Goal: Transaction & Acquisition: Book appointment/travel/reservation

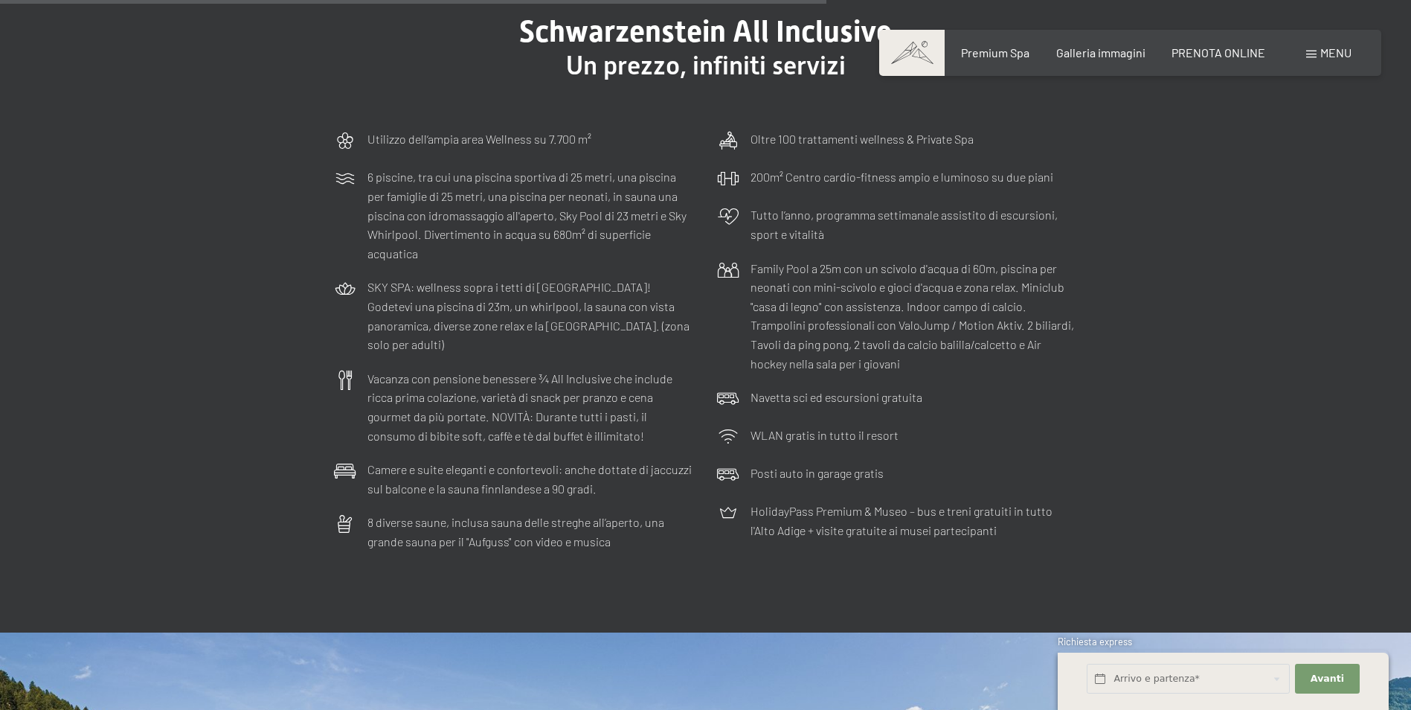
scroll to position [4388, 0]
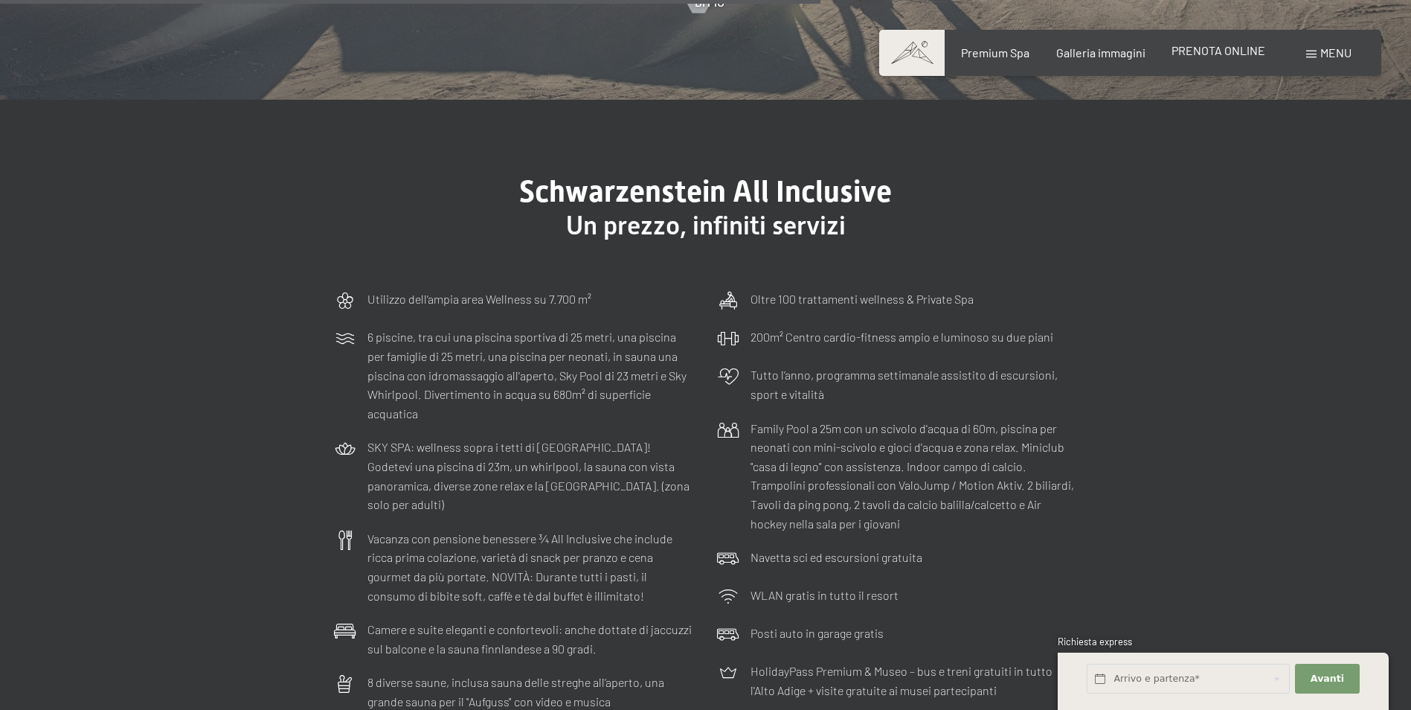
click at [1224, 55] on span "PRENOTA ONLINE" at bounding box center [1218, 50] width 94 height 14
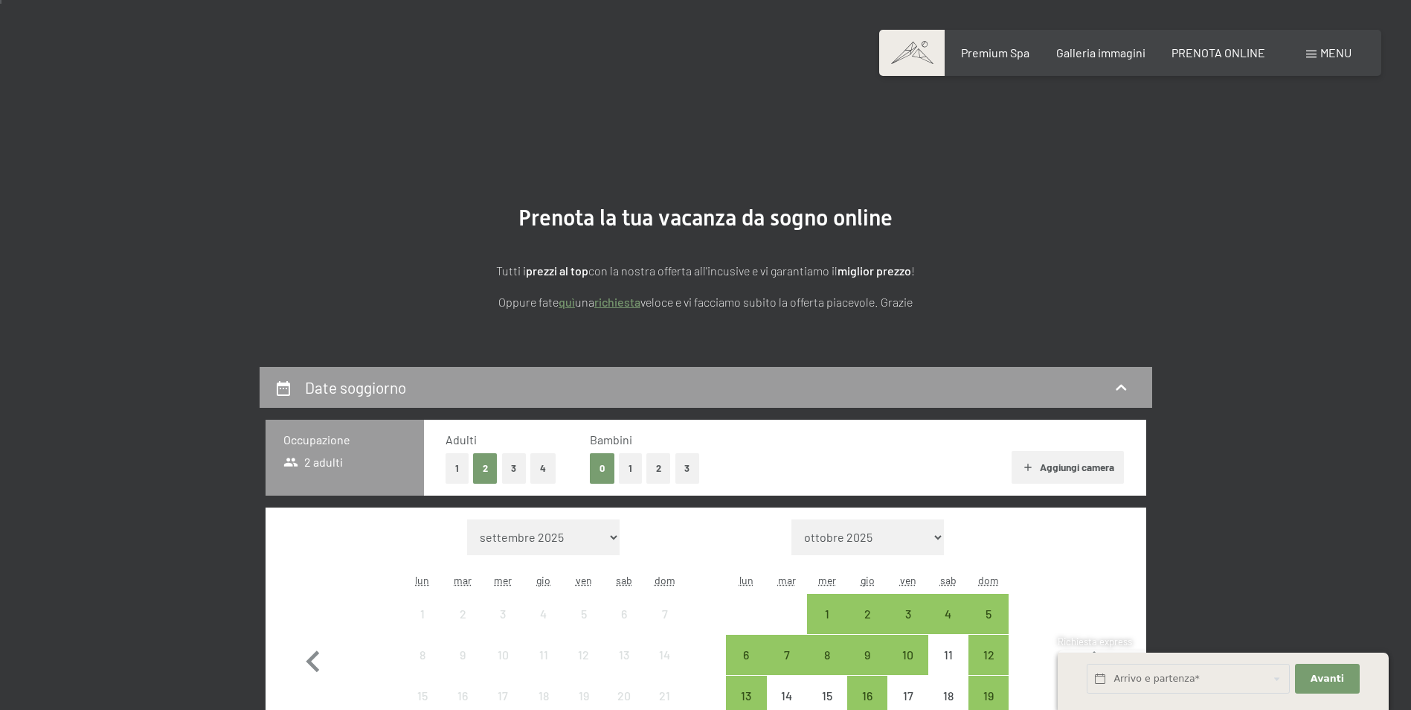
scroll to position [298, 0]
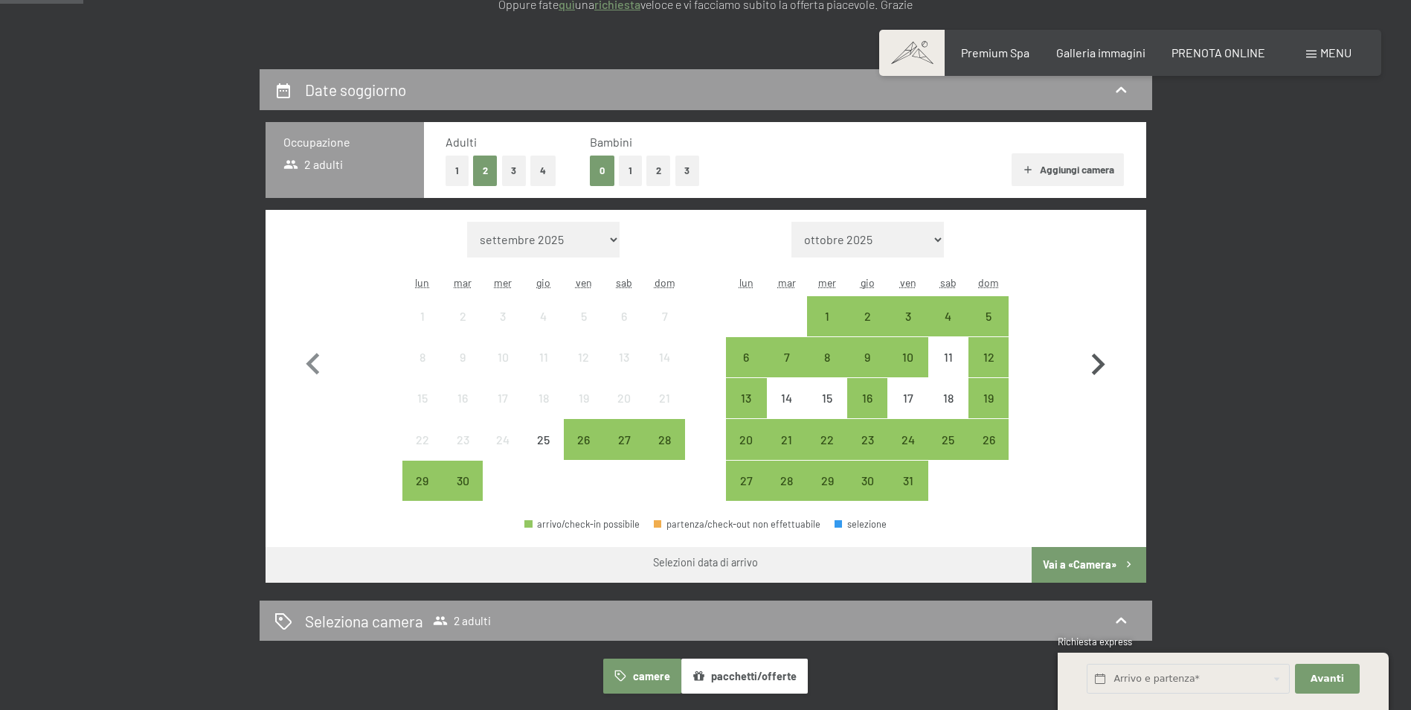
click at [1089, 367] on icon "button" at bounding box center [1097, 364] width 43 height 43
select select "2025-10-01"
select select "2025-11-01"
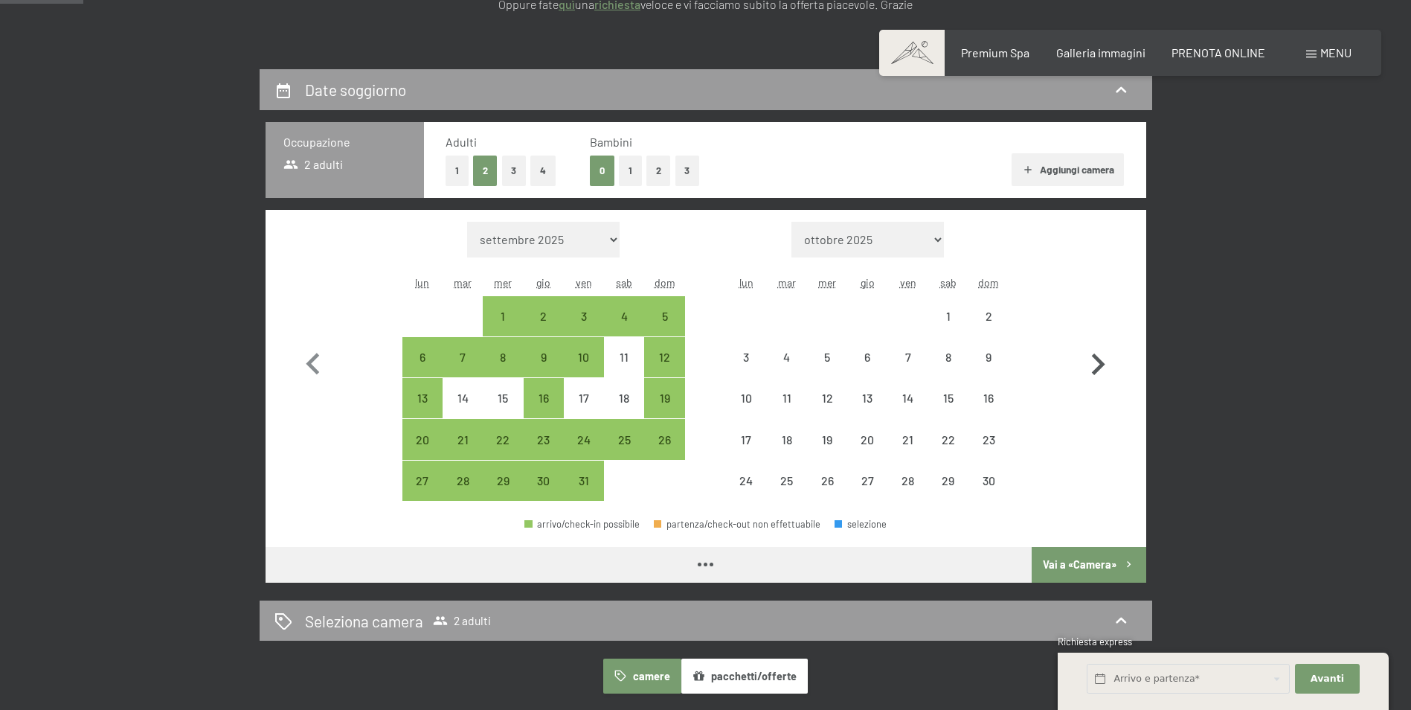
click at [1089, 367] on icon "button" at bounding box center [1097, 364] width 43 height 43
select select "2025-11-01"
select select "2025-12-01"
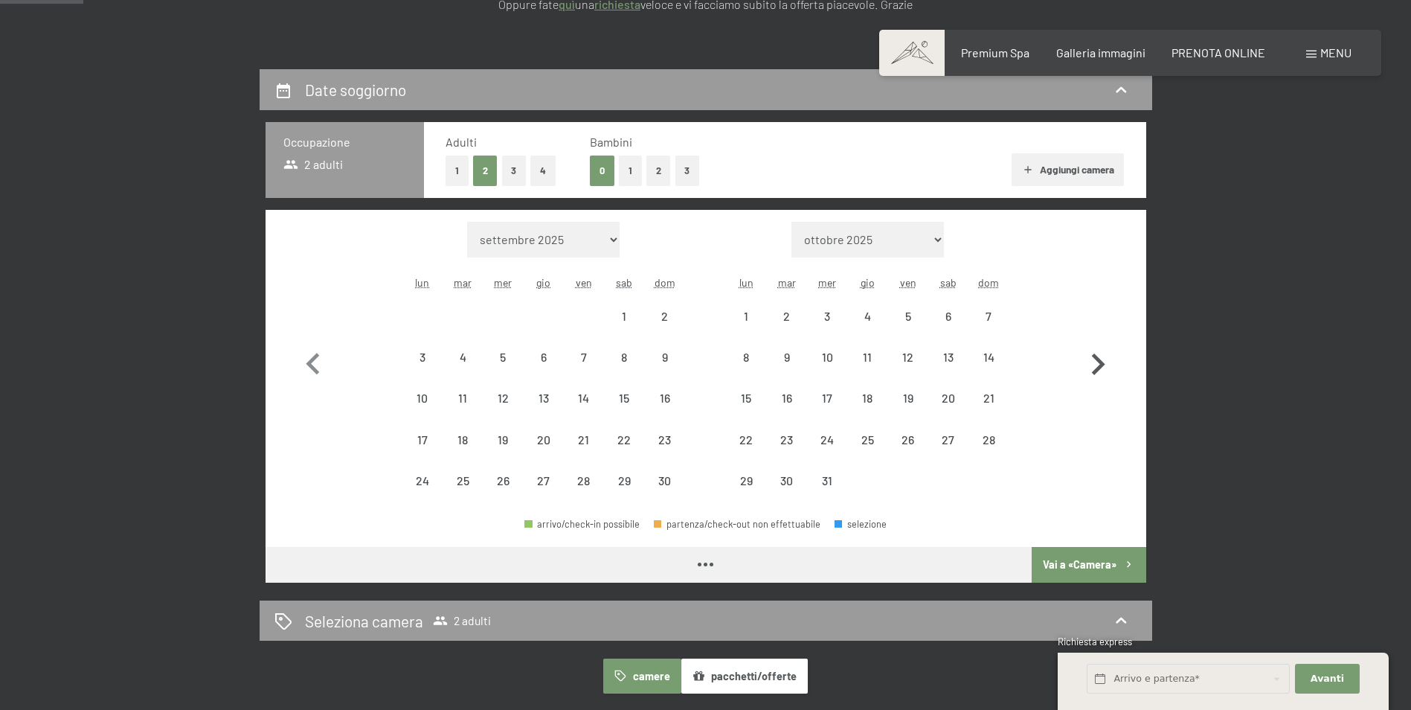
click at [1089, 367] on icon "button" at bounding box center [1097, 364] width 43 height 43
select select "2025-12-01"
select select "2026-01-01"
select select "2025-12-01"
select select "2026-01-01"
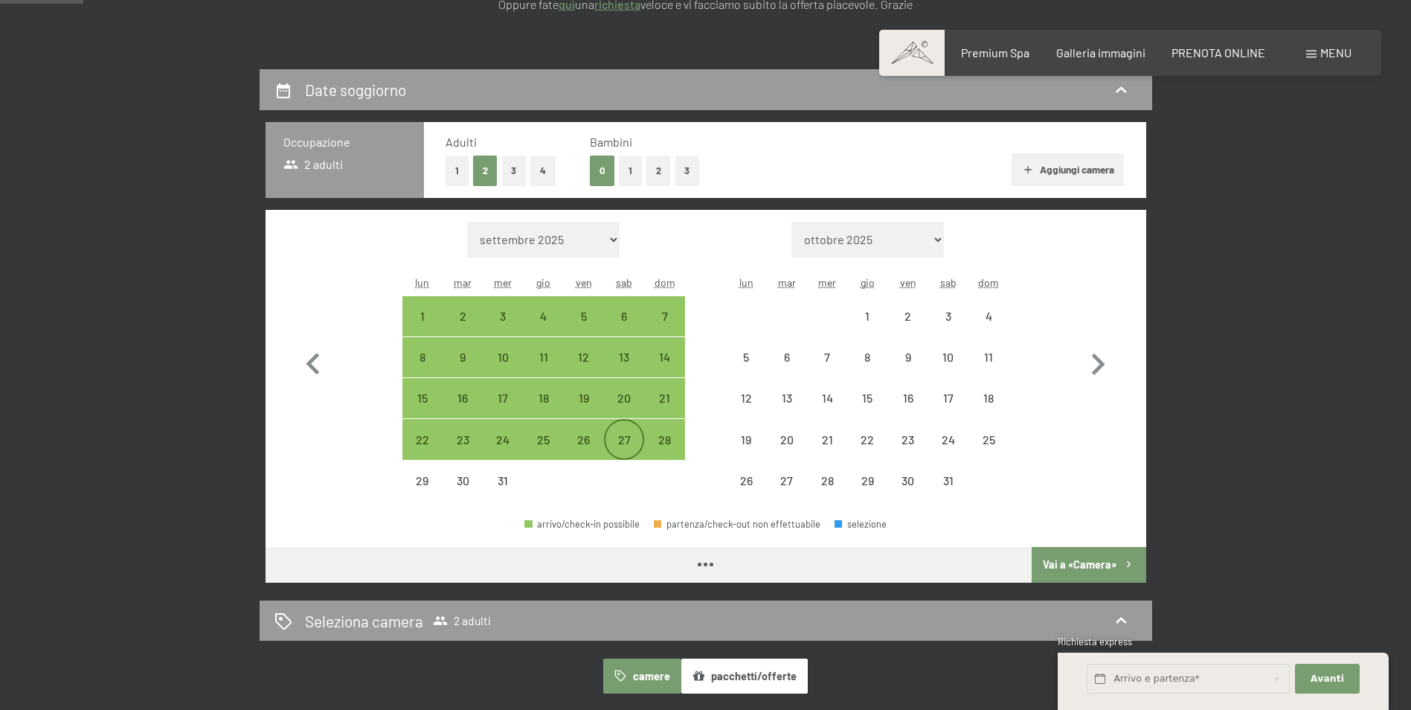
select select "2025-12-01"
select select "2026-01-01"
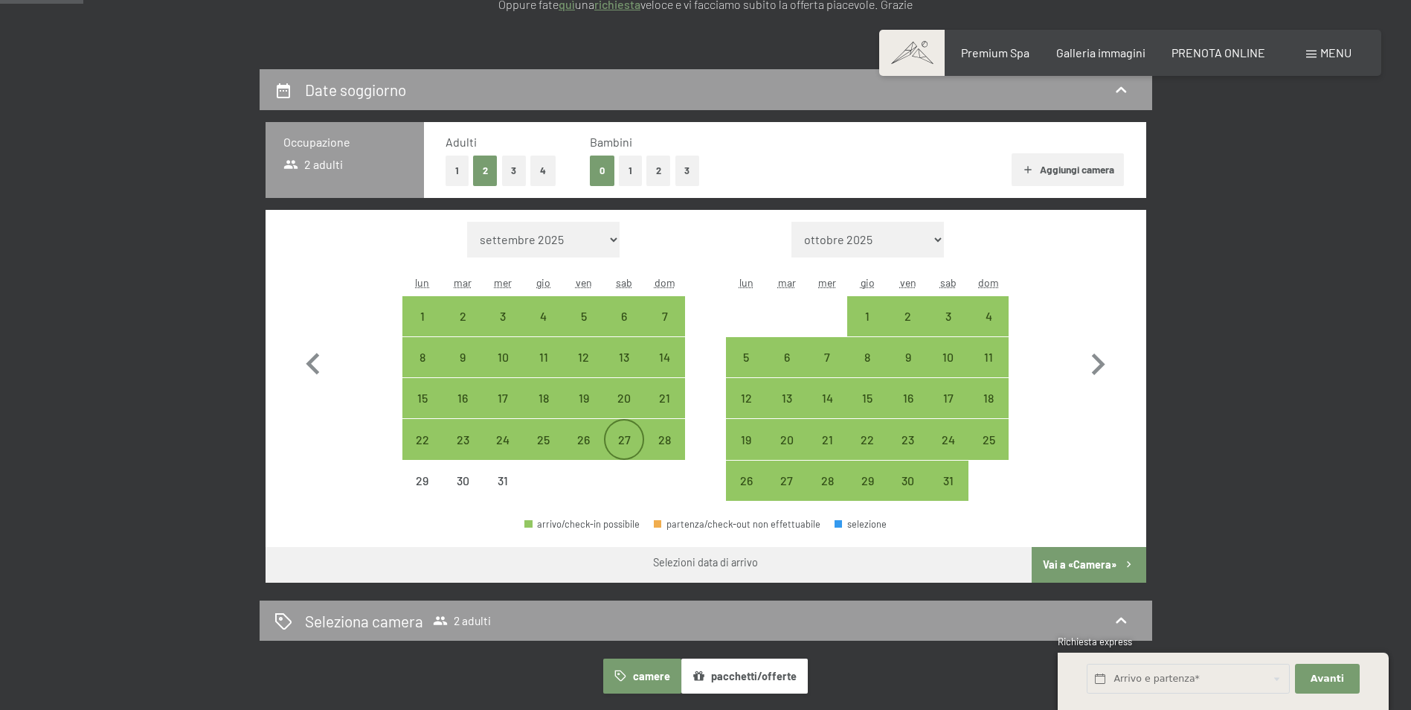
click at [633, 444] on div "27" at bounding box center [623, 452] width 37 height 37
select select "2025-12-01"
select select "2026-01-01"
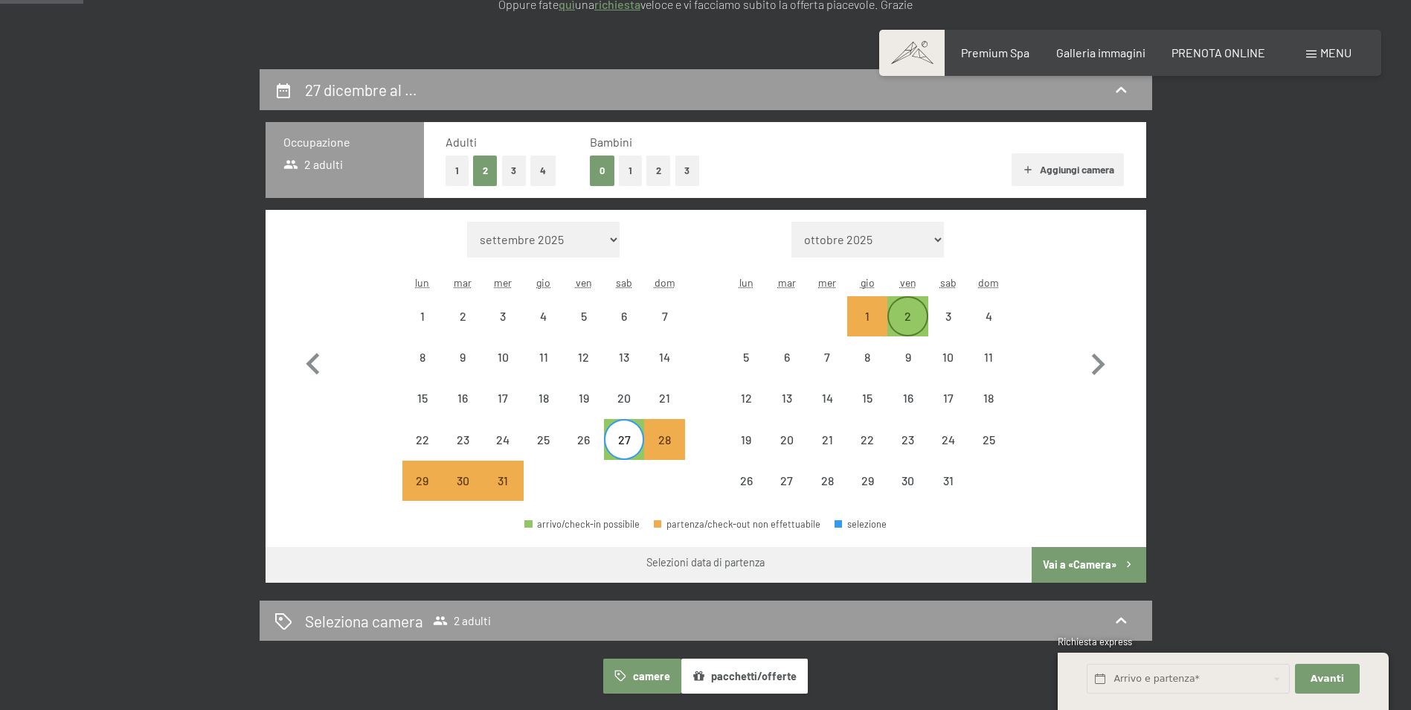
click at [905, 312] on div "2" at bounding box center [907, 328] width 37 height 37
select select "2025-12-01"
select select "2026-01-01"
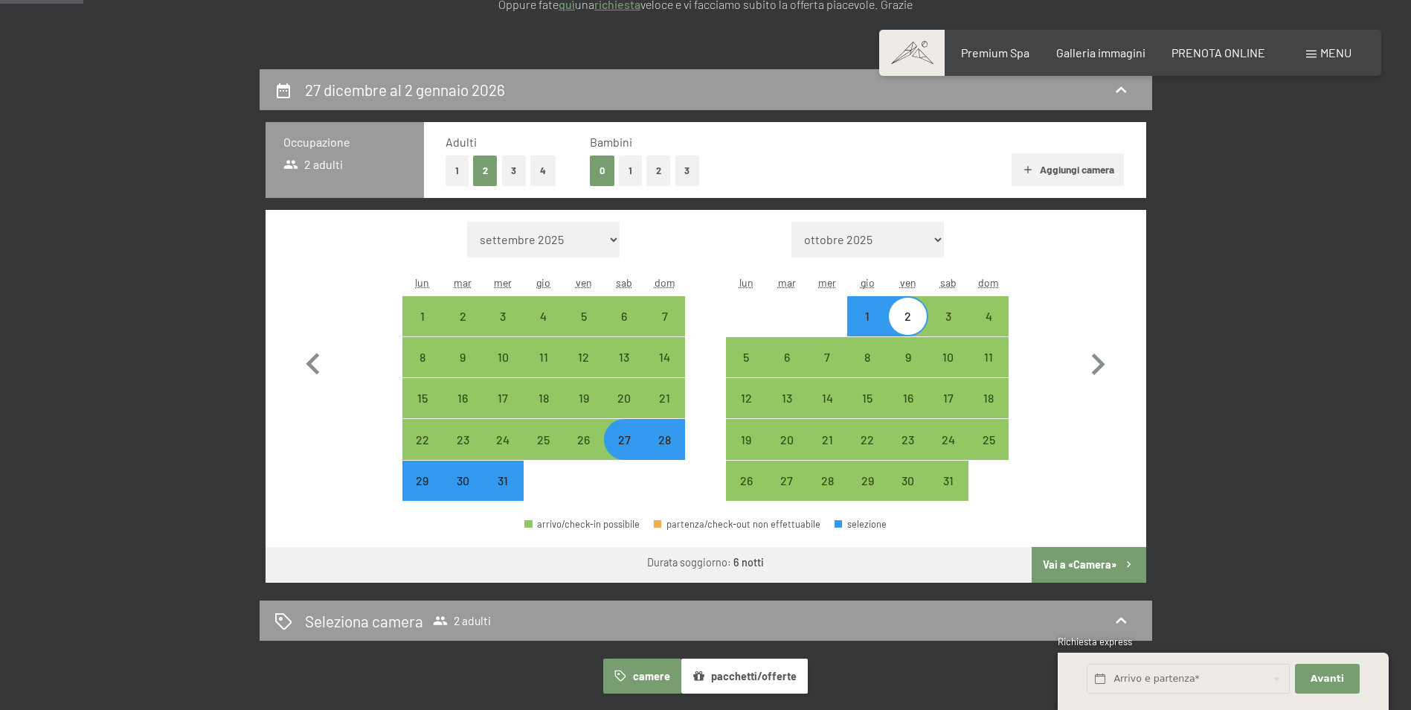
click at [1076, 563] on button "Vai a «Camera»" at bounding box center [1089, 565] width 114 height 36
select select "2025-12-01"
select select "2026-01-01"
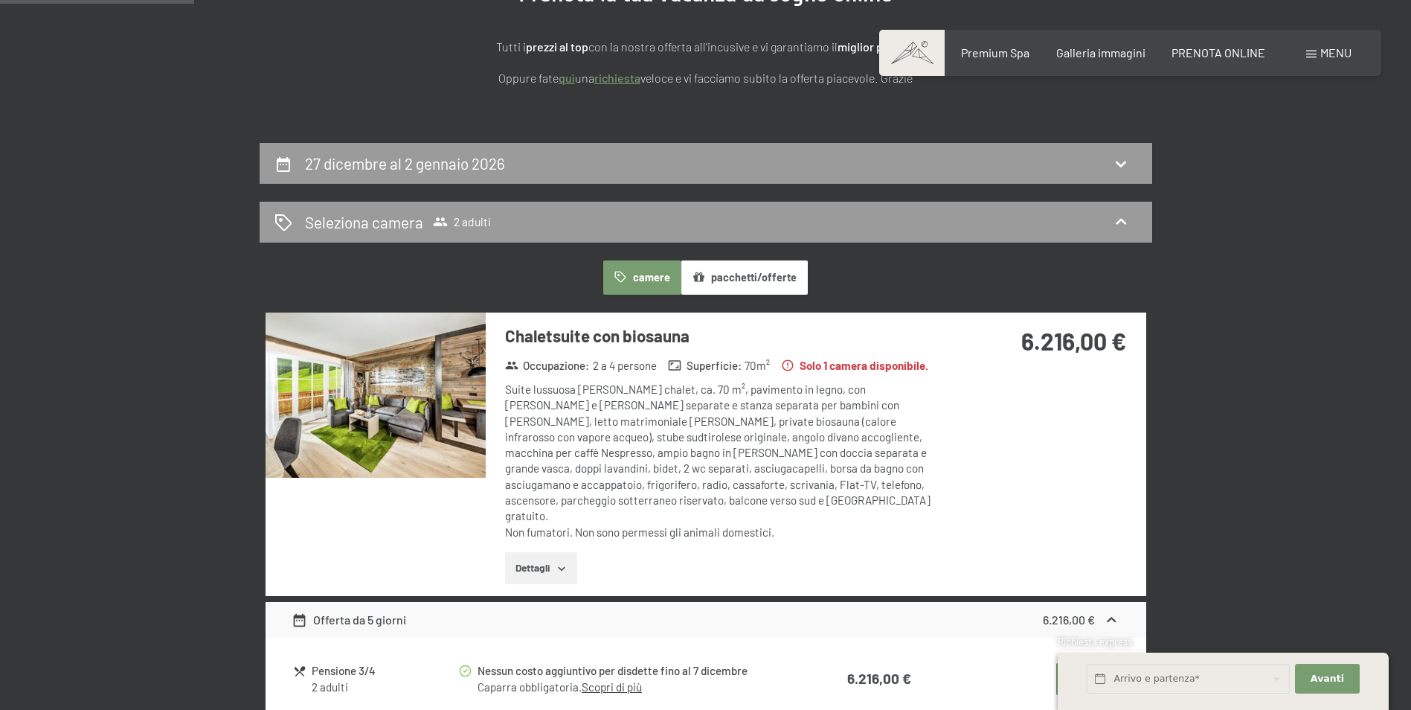
scroll to position [218, 0]
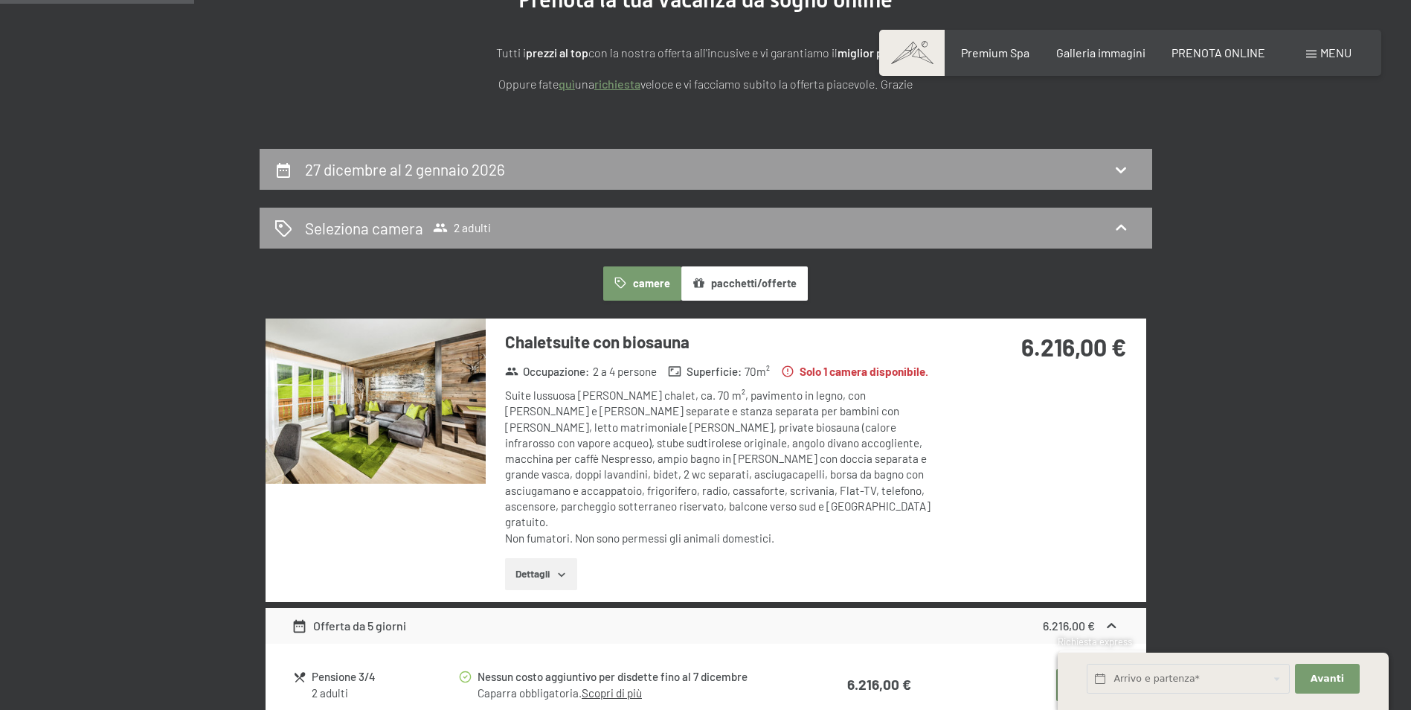
click at [702, 279] on icon "button" at bounding box center [698, 283] width 10 height 10
